Goal: Task Accomplishment & Management: Use online tool/utility

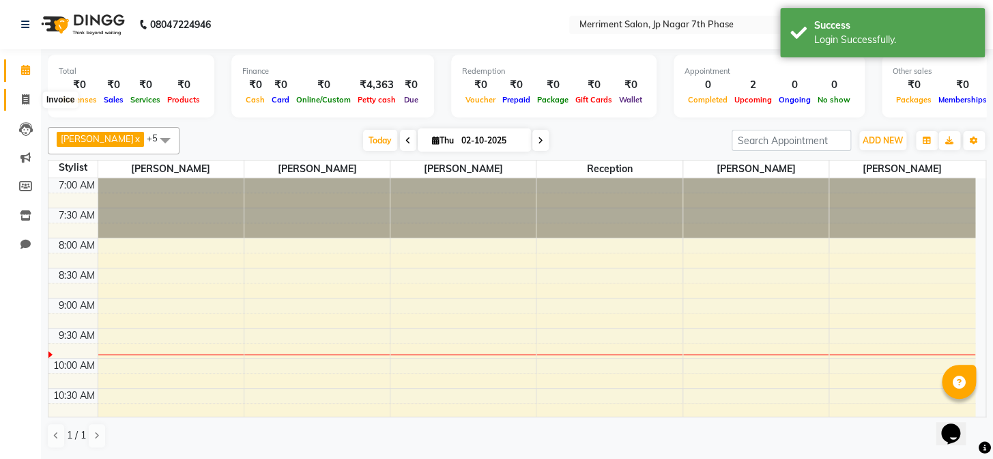
click at [28, 94] on icon at bounding box center [26, 99] width 8 height 10
select select "service"
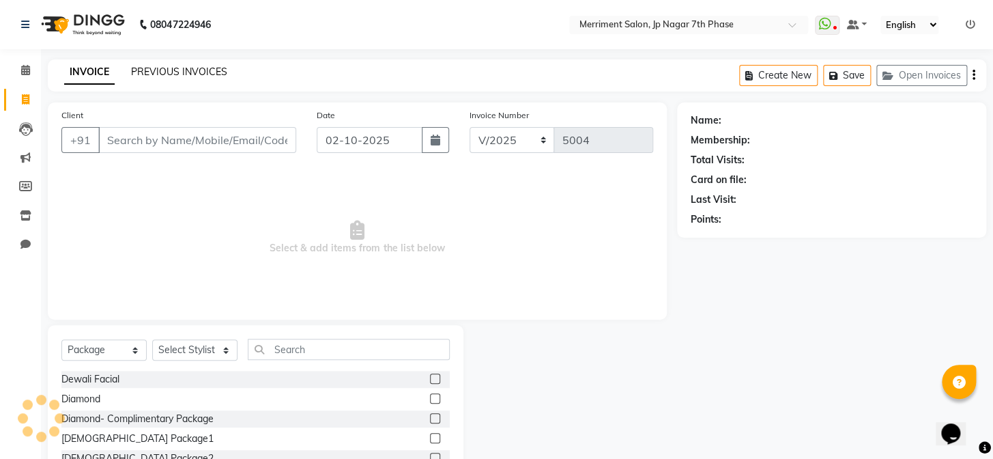
click at [195, 68] on link "PREVIOUS INVOICES" at bounding box center [179, 72] width 96 height 12
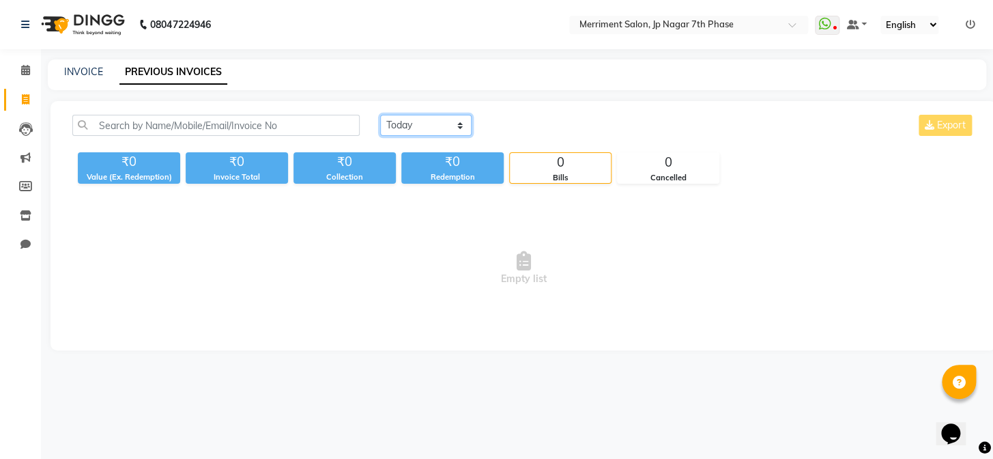
click at [456, 126] on select "[DATE] [DATE] Custom Range" at bounding box center [425, 125] width 91 height 21
click at [380, 115] on select "[DATE] [DATE] Custom Range" at bounding box center [425, 125] width 91 height 21
click at [430, 121] on select "[DATE] [DATE] Custom Range" at bounding box center [425, 125] width 91 height 21
click at [380, 115] on select "[DATE] [DATE] Custom Range" at bounding box center [425, 125] width 91 height 21
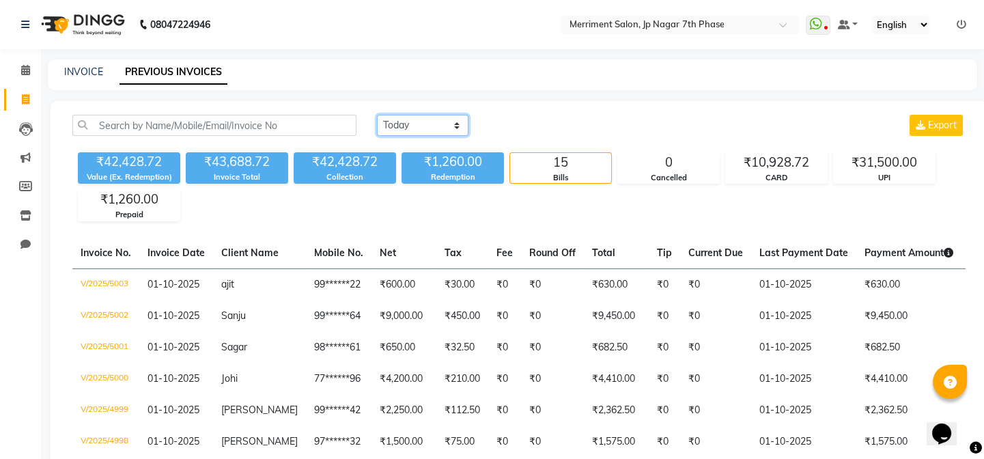
click at [433, 125] on select "[DATE] [DATE] Custom Range" at bounding box center [422, 125] width 91 height 21
select select "range"
click at [377, 115] on select "[DATE] [DATE] Custom Range" at bounding box center [422, 125] width 91 height 21
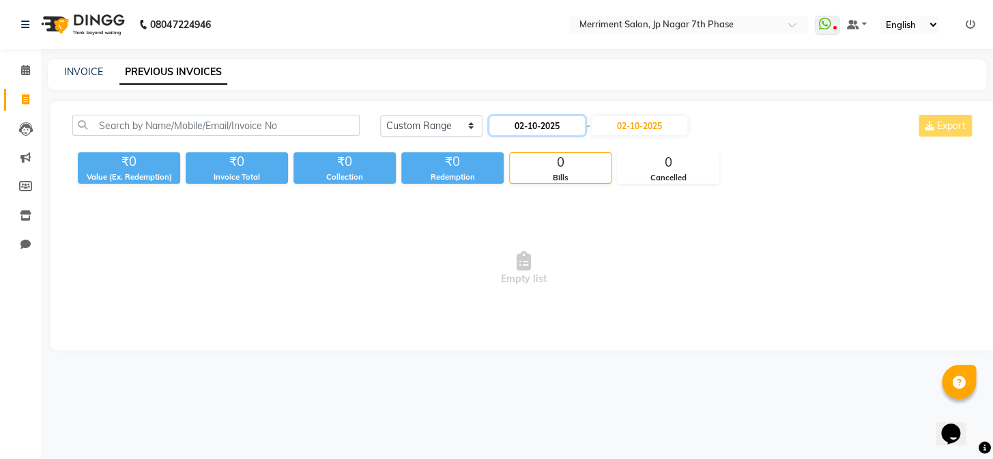
click at [504, 123] on input "02-10-2025" at bounding box center [537, 125] width 96 height 19
select select "10"
select select "2025"
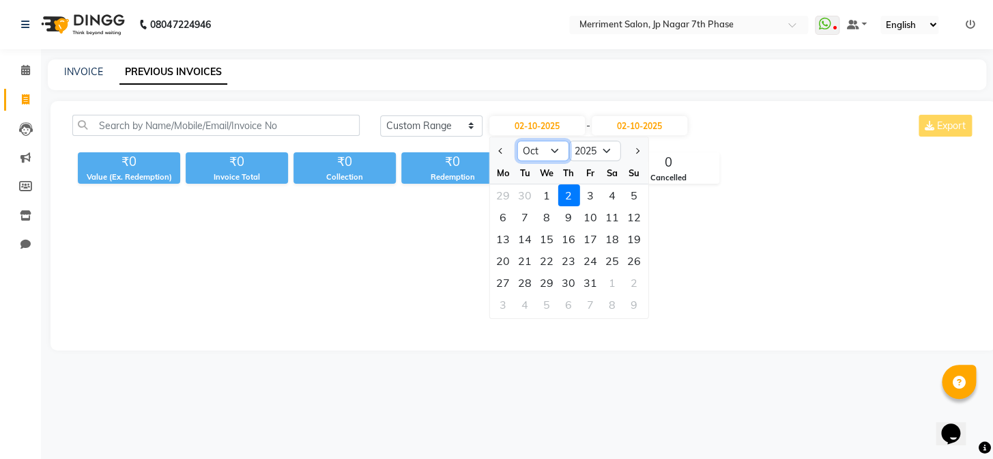
click at [538, 154] on select "Jan Feb Mar Apr May Jun [DATE] Aug Sep Oct Nov Dec" at bounding box center [543, 151] width 52 height 20
select select "9"
click at [517, 141] on select "Jan Feb Mar Apr May Jun [DATE] Aug Sep Oct Nov Dec" at bounding box center [543, 151] width 52 height 20
click at [507, 191] on div "1" at bounding box center [503, 195] width 22 height 22
type input "01-09-2025"
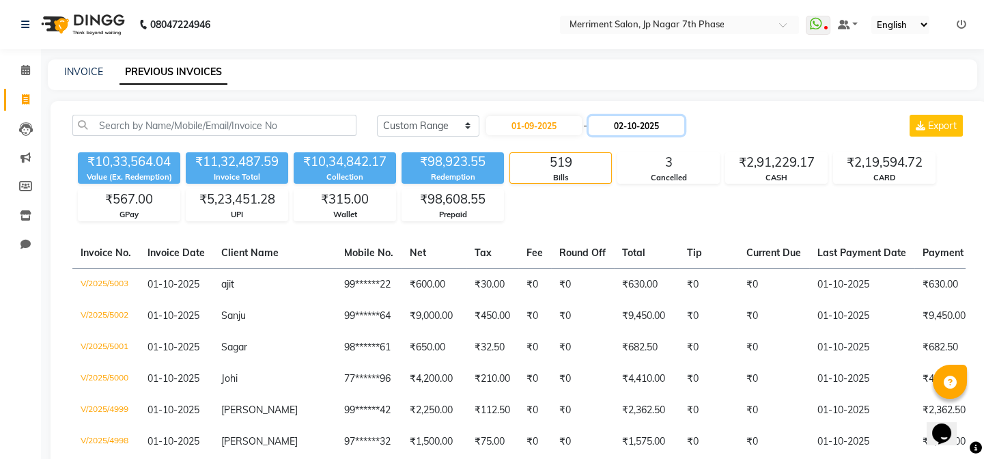
click at [618, 133] on input "02-10-2025" at bounding box center [636, 125] width 96 height 19
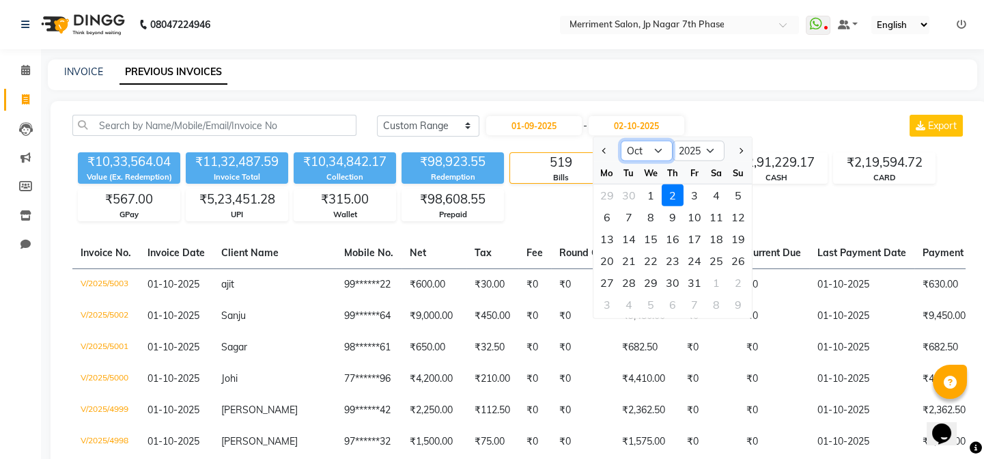
drag, startPoint x: 634, startPoint y: 151, endPoint x: 637, endPoint y: 159, distance: 8.9
click at [634, 151] on select "Sep Oct Nov Dec" at bounding box center [647, 151] width 52 height 20
select select "9"
click at [621, 141] on select "Sep Oct Nov Dec" at bounding box center [647, 151] width 52 height 20
click at [634, 274] on div "30" at bounding box center [629, 283] width 22 height 22
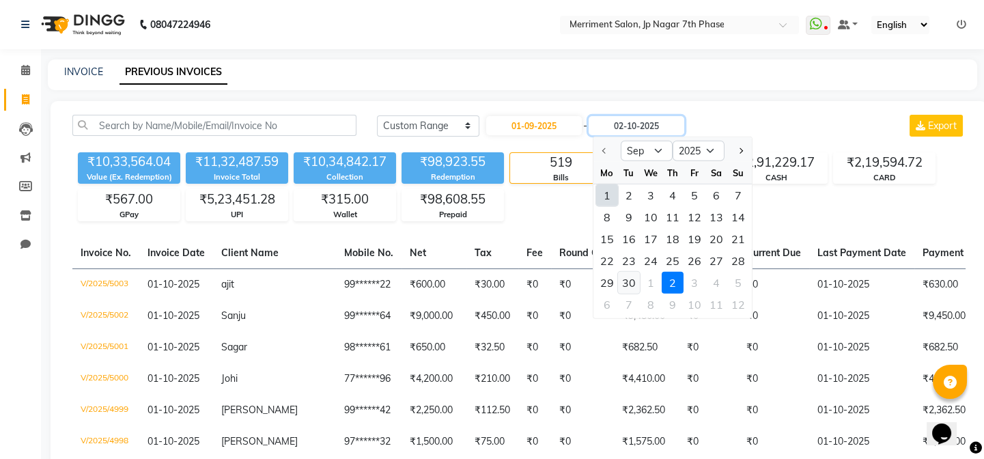
type input "[DATE]"
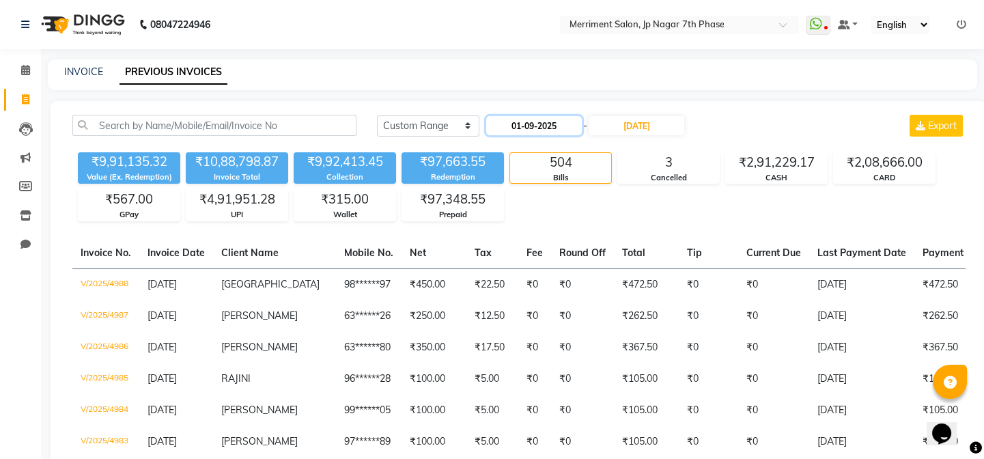
click at [550, 118] on input "01-09-2025" at bounding box center [534, 125] width 96 height 19
select select "9"
select select "2025"
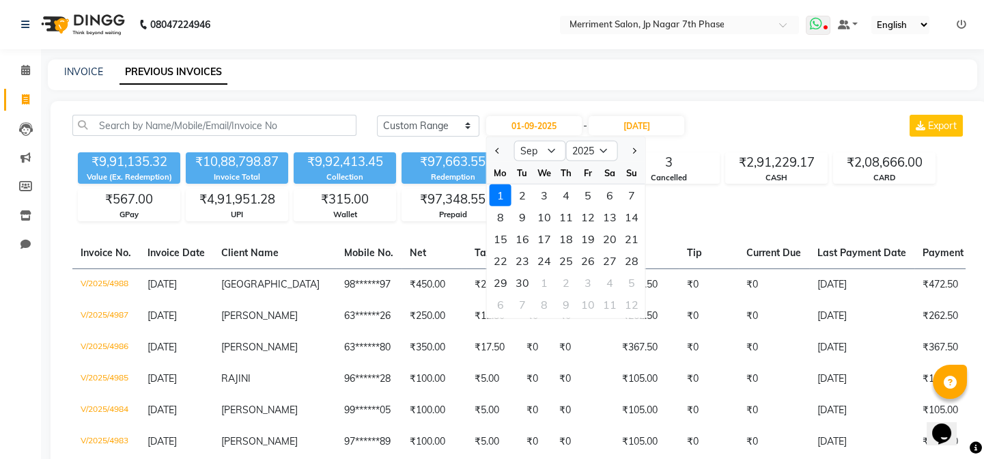
click at [829, 22] on span at bounding box center [818, 25] width 25 height 19
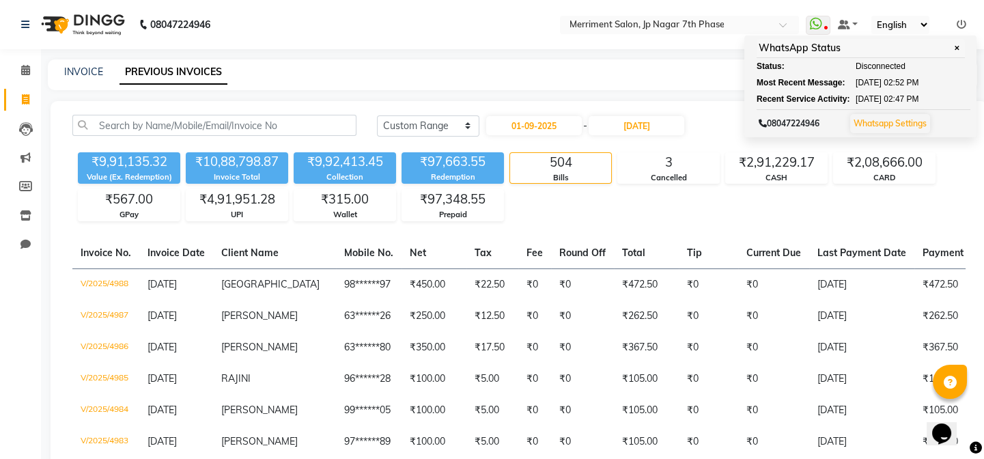
click at [707, 77] on div "INVOICE PREVIOUS INVOICES" at bounding box center [504, 72] width 913 height 14
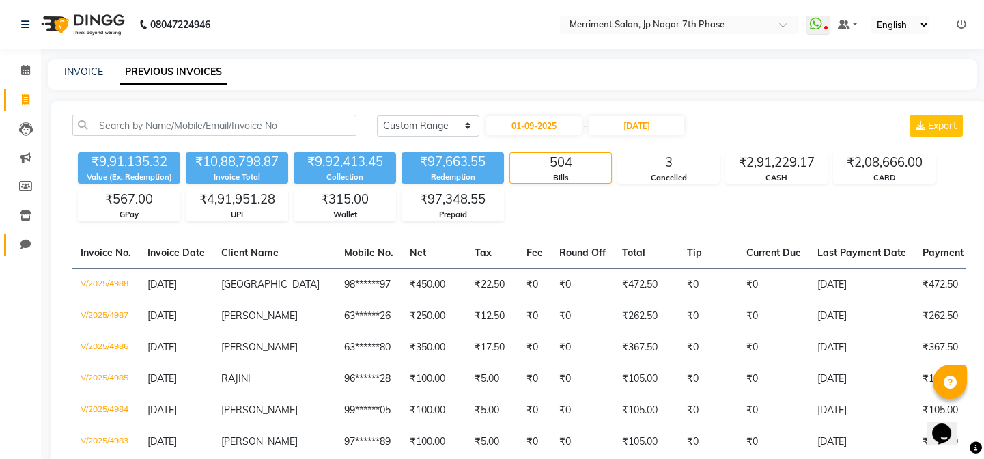
click at [27, 233] on li "Chat" at bounding box center [20, 244] width 41 height 29
click at [27, 237] on span at bounding box center [26, 245] width 24 height 16
select select "100"
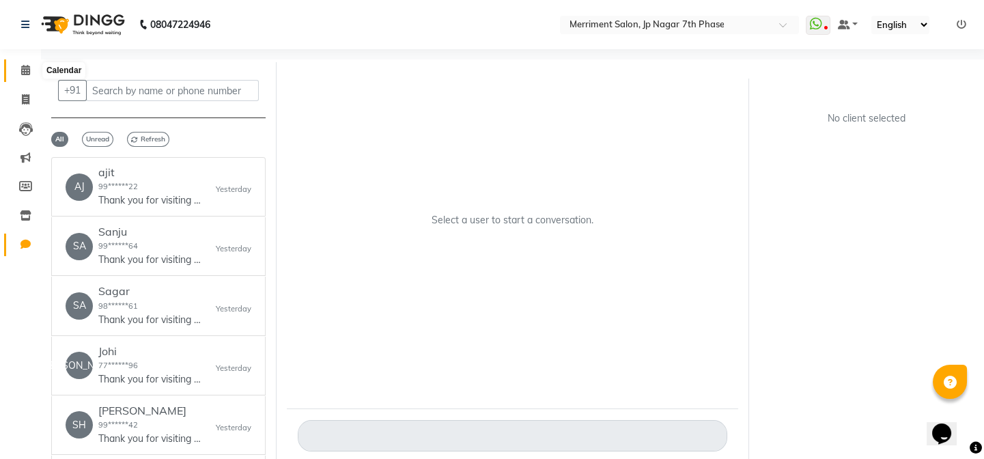
click at [27, 72] on icon at bounding box center [25, 70] width 9 height 10
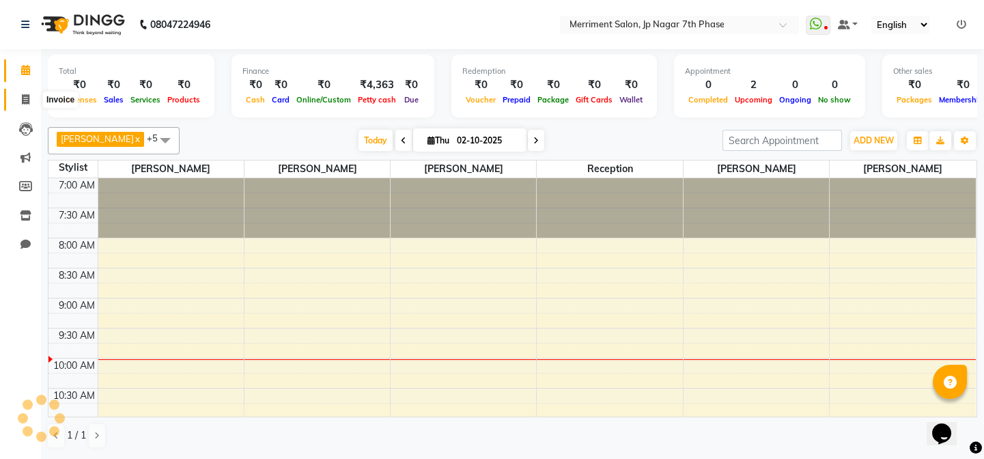
click at [25, 99] on icon at bounding box center [26, 99] width 8 height 10
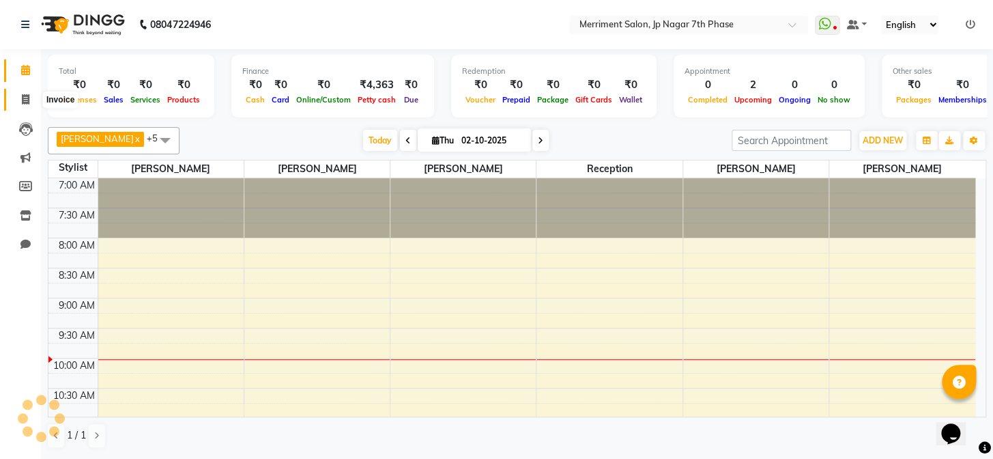
select select "service"
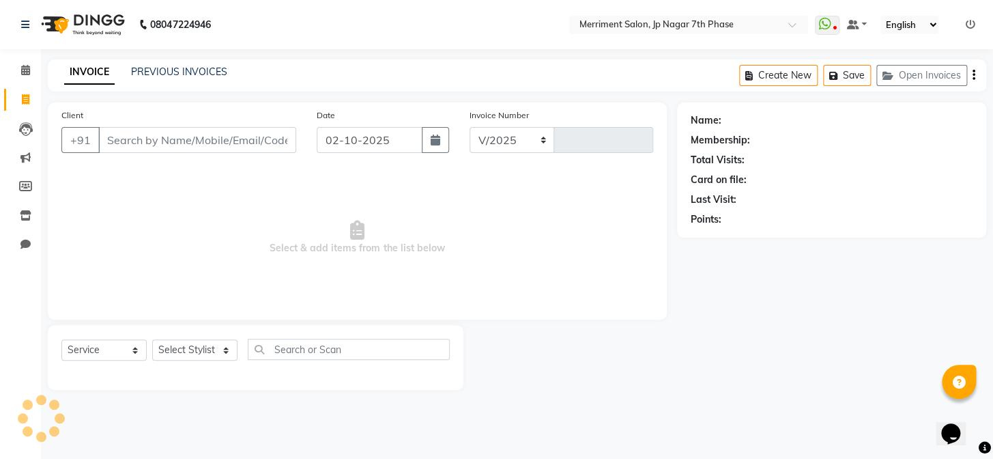
select select "4110"
type input "5004"
select select "package"
